Goal: Transaction & Acquisition: Subscribe to service/newsletter

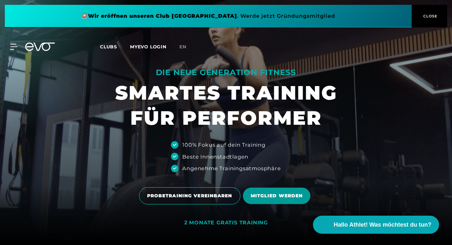
click at [272, 198] on span "MITGLIED WERDEN" at bounding box center [277, 196] width 52 height 7
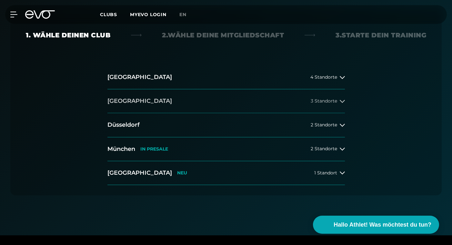
scroll to position [163, 0]
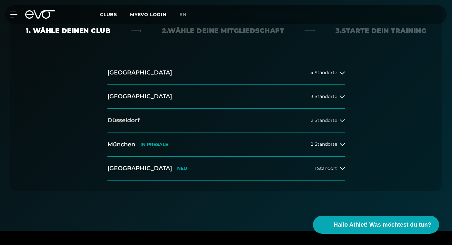
click at [178, 118] on button "Düsseldorf 2 Standorte" at bounding box center [227, 121] width 238 height 24
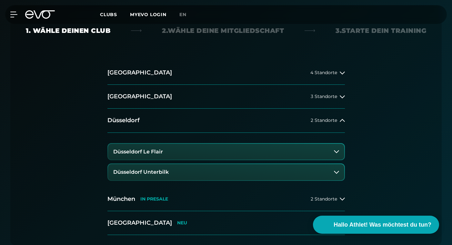
click at [153, 154] on h3 "Düsseldorf Le Flair" at bounding box center [138, 152] width 50 height 6
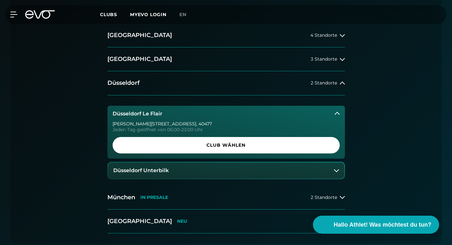
scroll to position [207, 0]
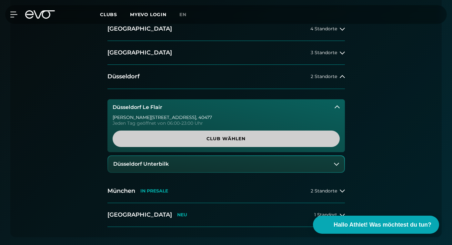
click at [201, 136] on span "Club wählen" at bounding box center [226, 139] width 212 height 7
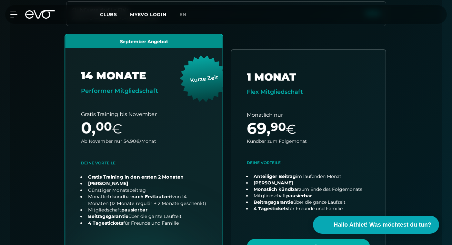
scroll to position [224, 0]
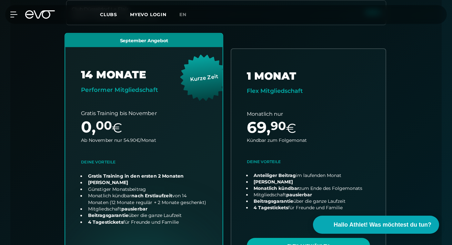
click at [153, 135] on link "choose plan" at bounding box center [144, 161] width 158 height 254
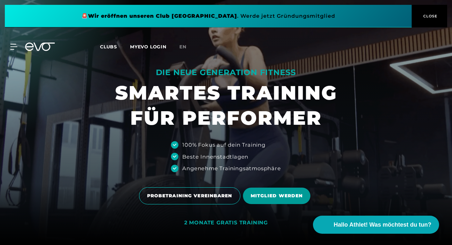
click at [284, 199] on span "MITGLIED WERDEN" at bounding box center [277, 196] width 52 height 7
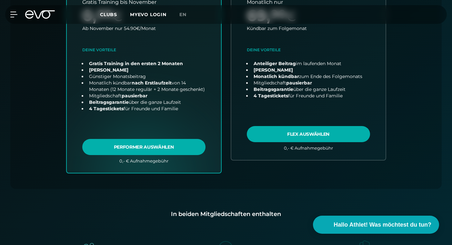
scroll to position [341, 0]
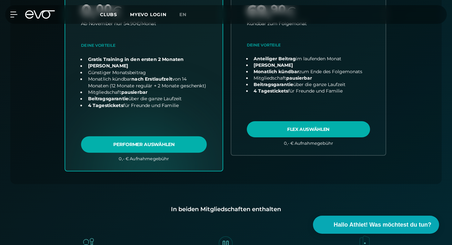
click at [154, 140] on link "choose plan" at bounding box center [144, 44] width 158 height 254
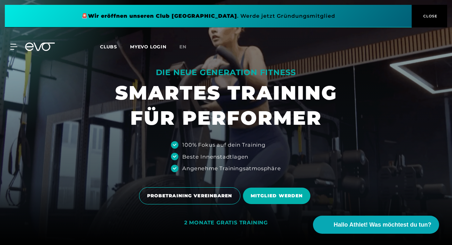
click at [436, 18] on span "CLOSE" at bounding box center [430, 16] width 16 height 6
